Goal: Information Seeking & Learning: Learn about a topic

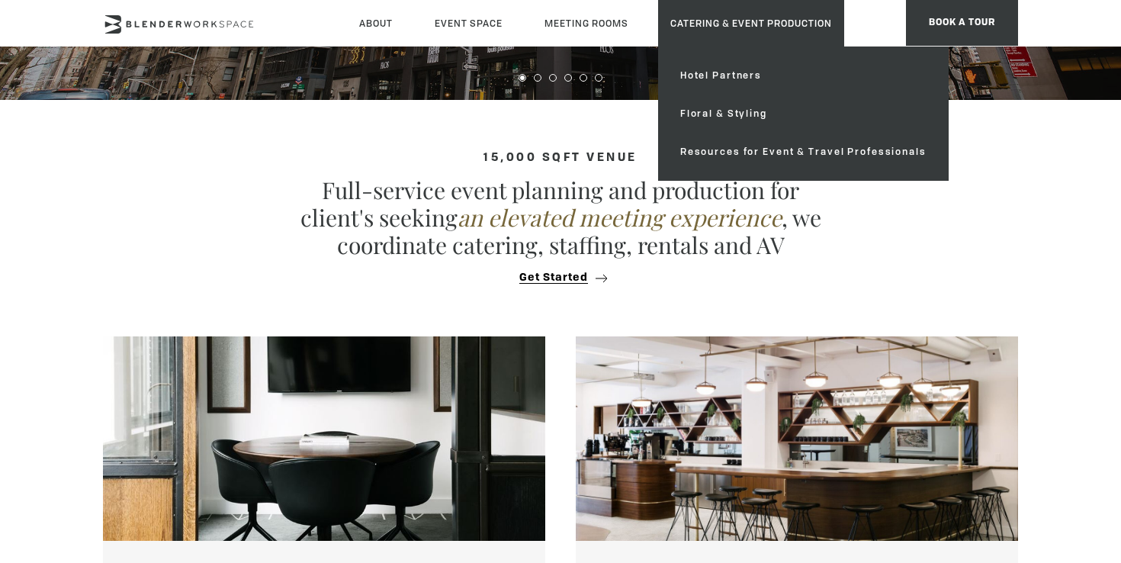
scroll to position [478, 0]
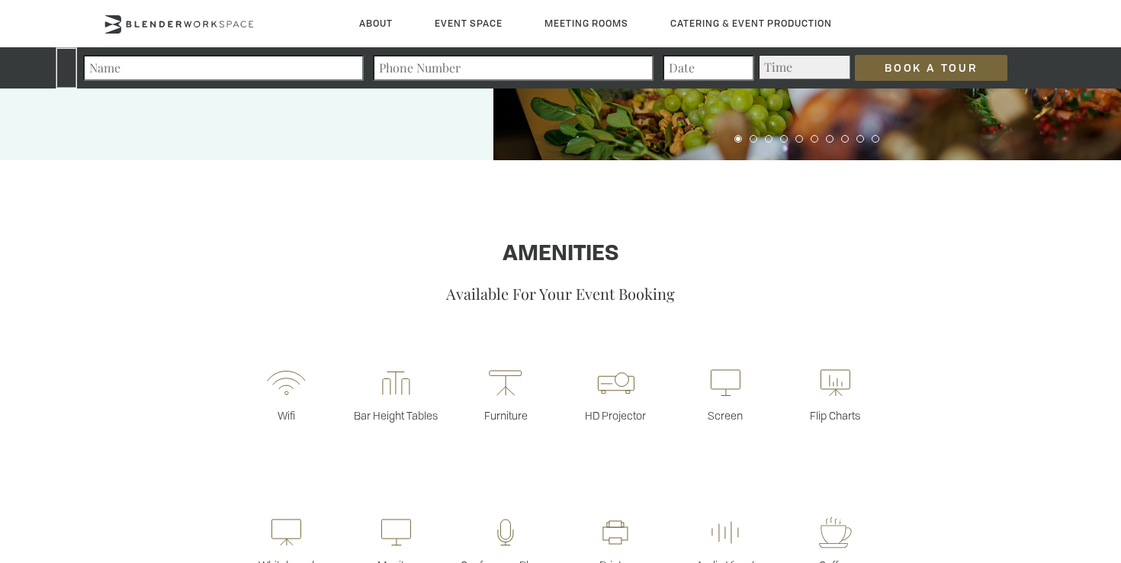
scroll to position [384, 0]
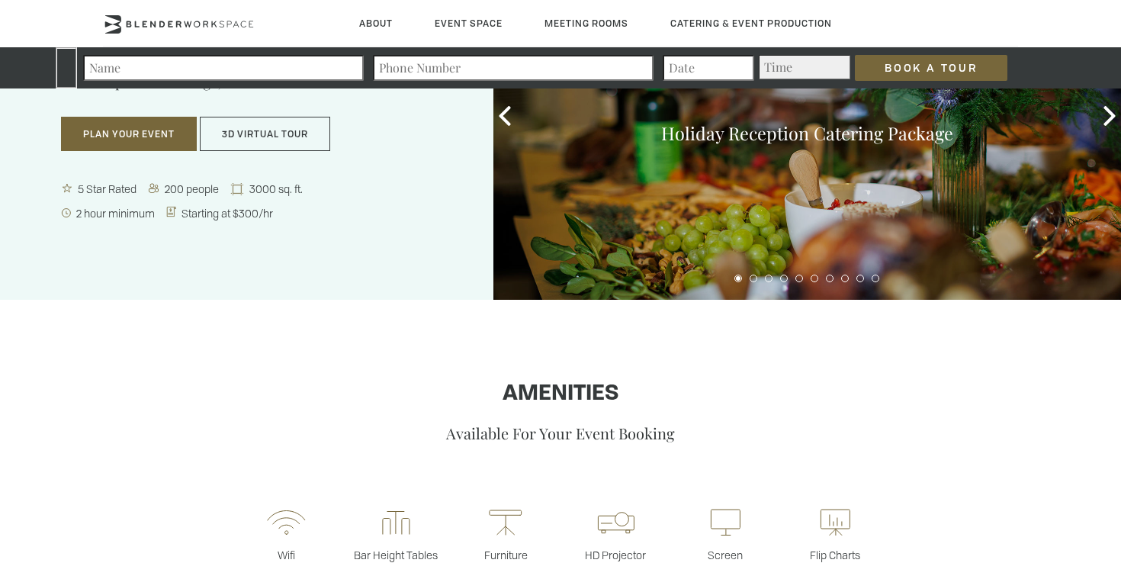
scroll to position [159, 0]
